Goal: Task Accomplishment & Management: Use online tool/utility

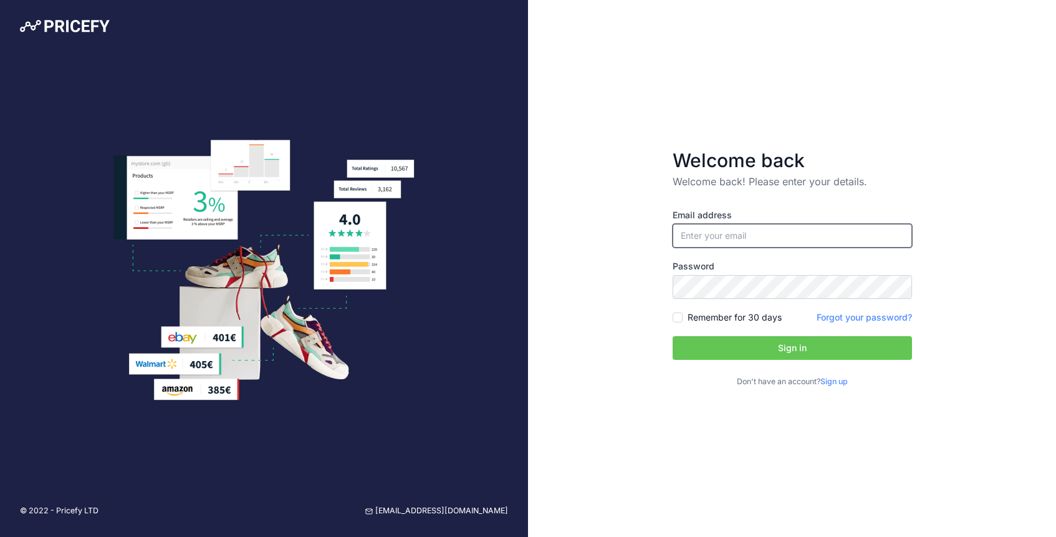
click at [712, 237] on input "email" at bounding box center [792, 236] width 239 height 24
type input "[EMAIL_ADDRESS][DOMAIN_NAME]"
click at [677, 318] on input "Remember for 30 days" at bounding box center [678, 317] width 10 height 10
checkbox input "true"
click at [791, 348] on button "Sign in" at bounding box center [792, 348] width 239 height 24
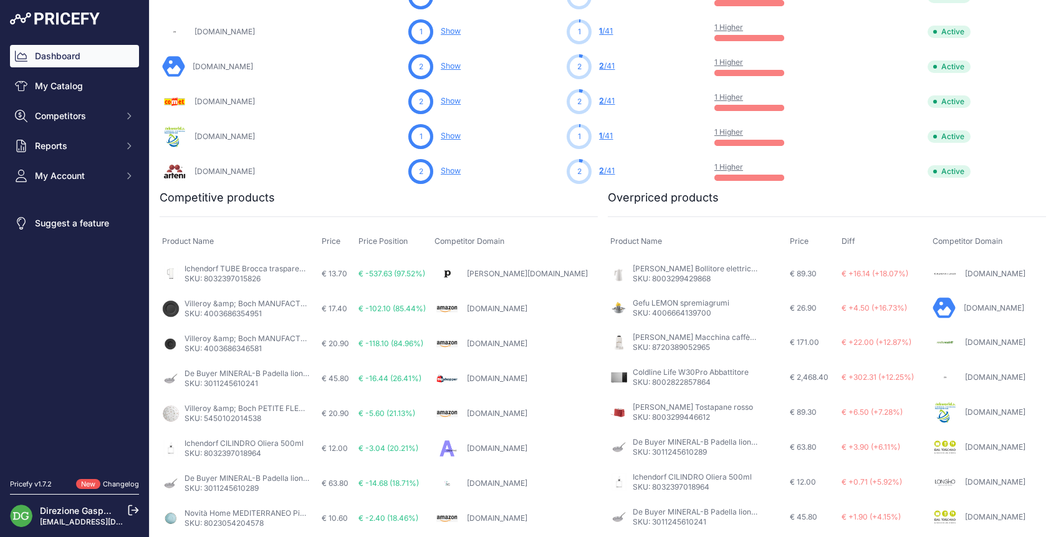
scroll to position [709, 0]
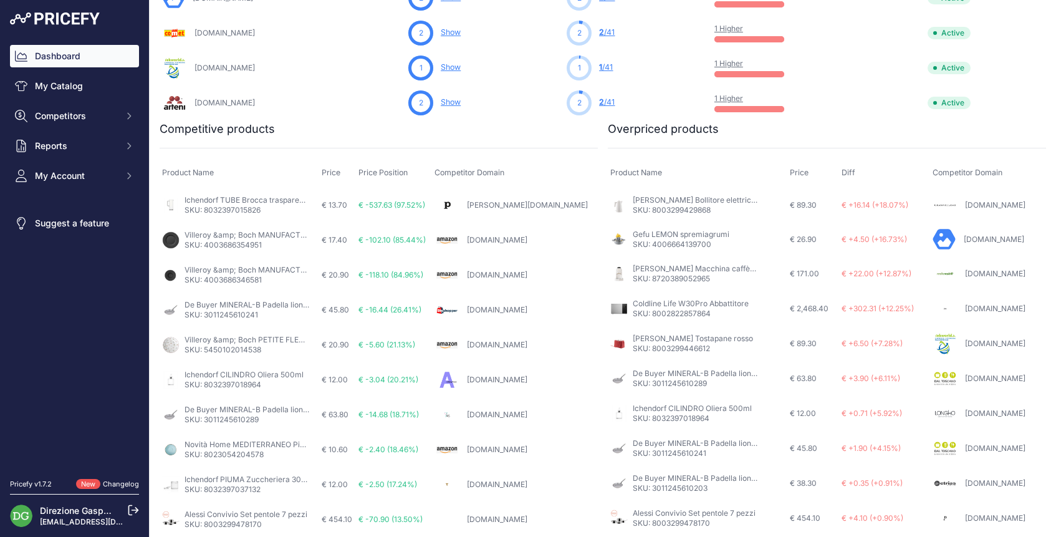
click at [674, 381] on p "SKU: 3011245610289" at bounding box center [695, 383] width 125 height 10
copy p "3011245610289"
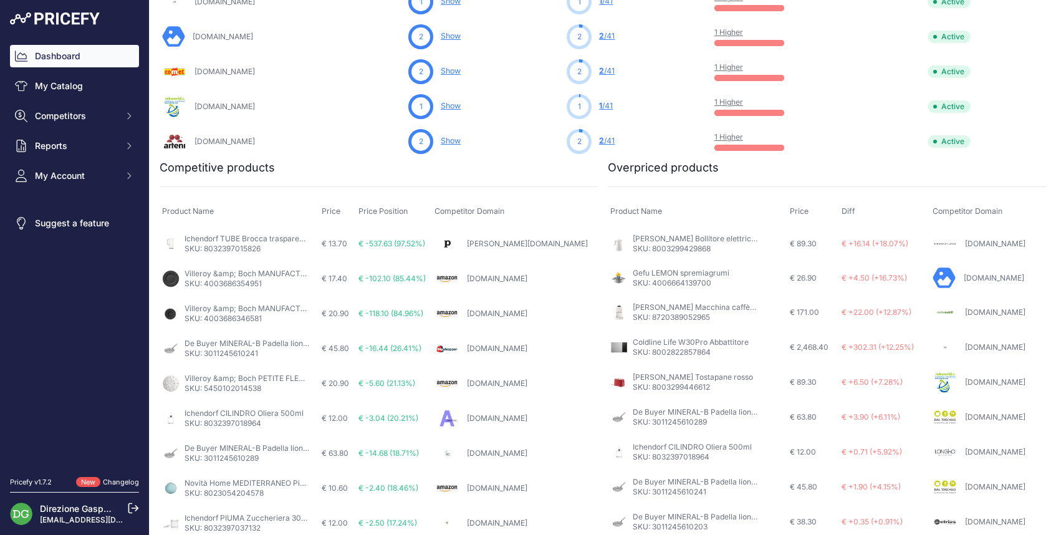
scroll to position [711, 0]
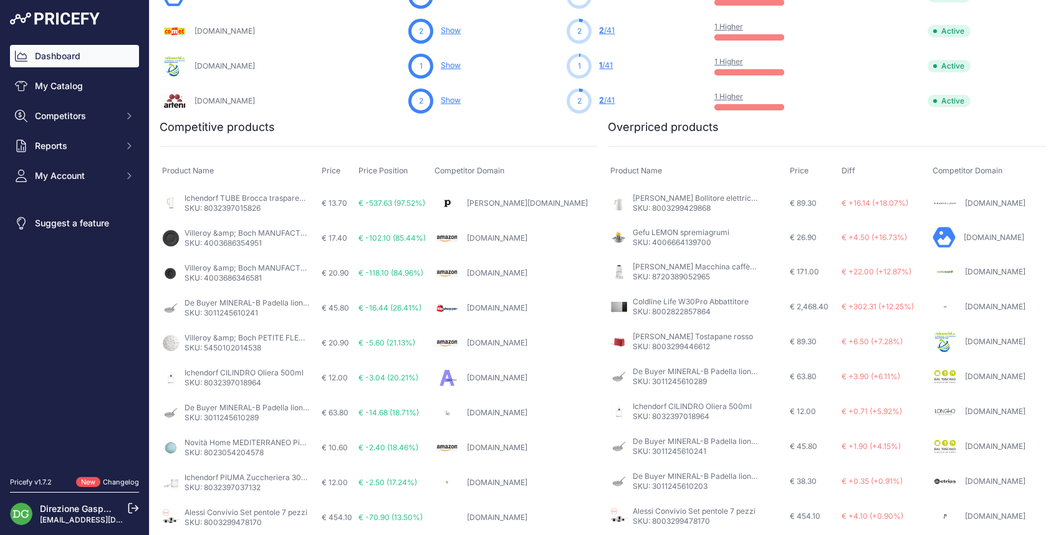
click at [689, 522] on p "SKU: 8003299478170" at bounding box center [694, 521] width 123 height 10
copy p "8003299478170"
